Goal: Find specific page/section

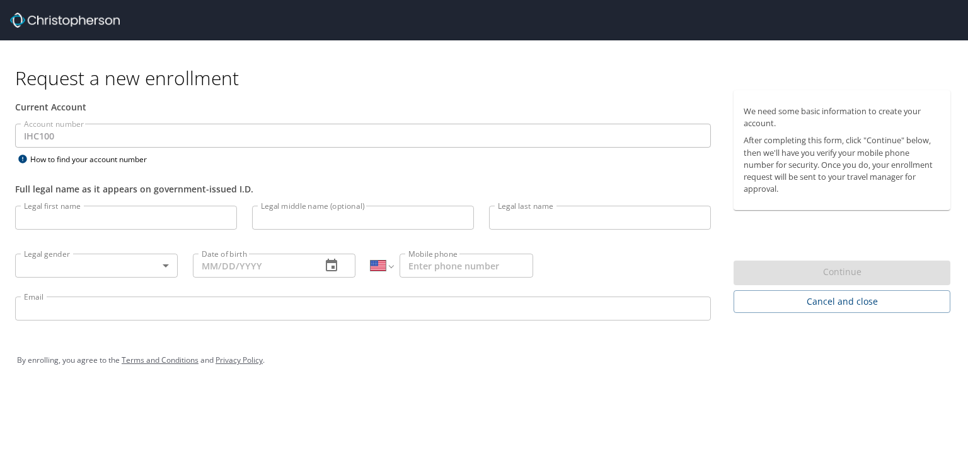
select select "US"
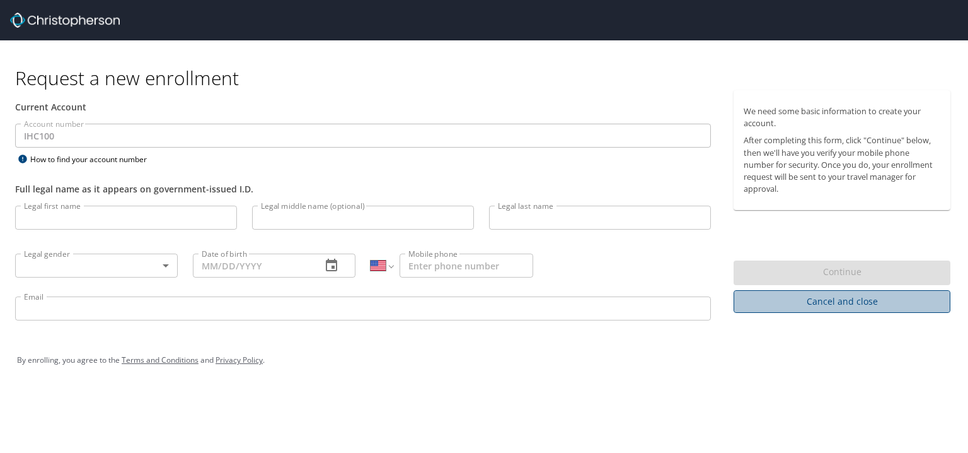
click at [813, 303] on span "Cancel and close" at bounding box center [842, 302] width 197 height 16
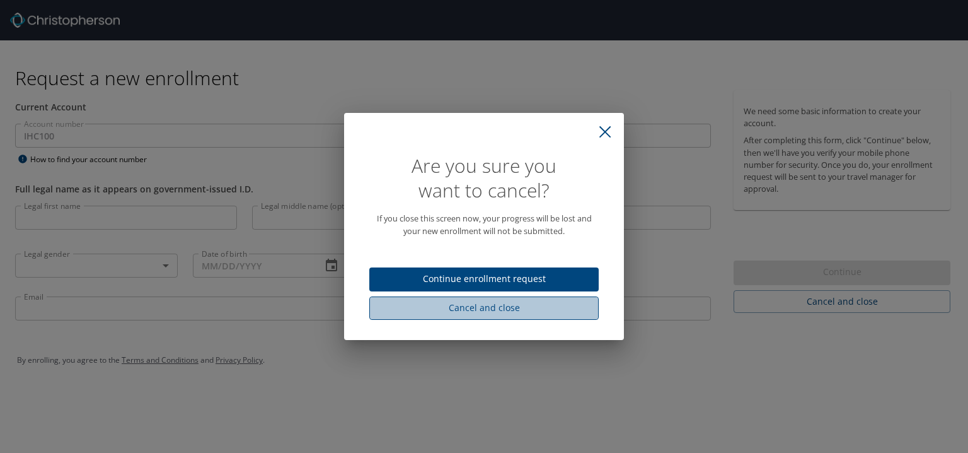
click at [501, 308] on span "Cancel and close" at bounding box center [483, 308] width 209 height 16
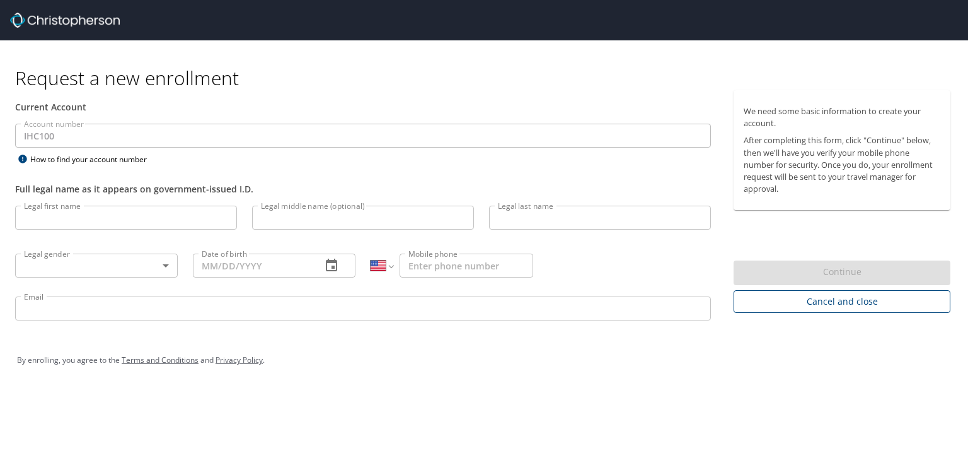
click at [817, 299] on span "Cancel and close" at bounding box center [842, 302] width 197 height 16
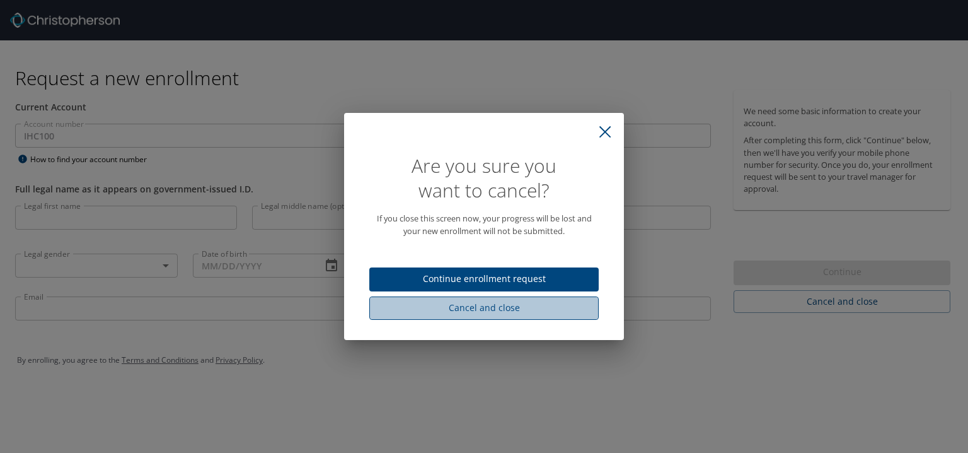
click at [487, 308] on span "Cancel and close" at bounding box center [483, 308] width 209 height 16
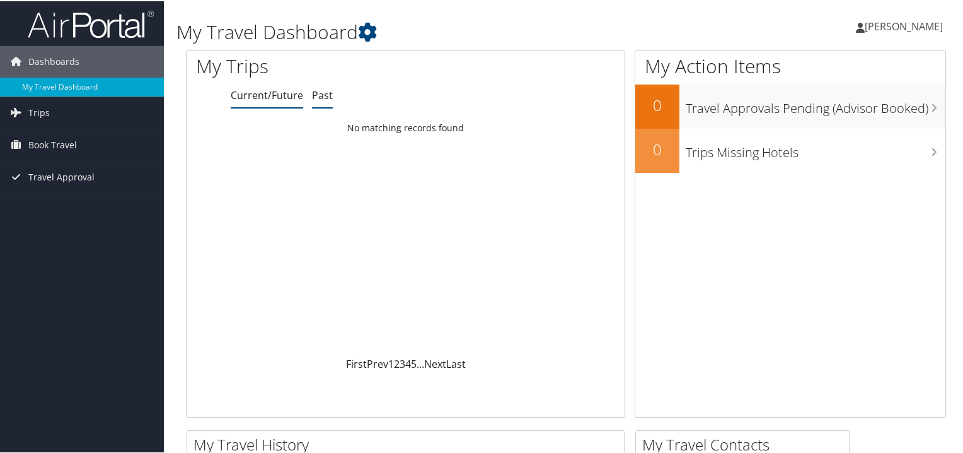
click at [318, 91] on link "Past" at bounding box center [322, 94] width 21 height 14
